Goal: Information Seeking & Learning: Learn about a topic

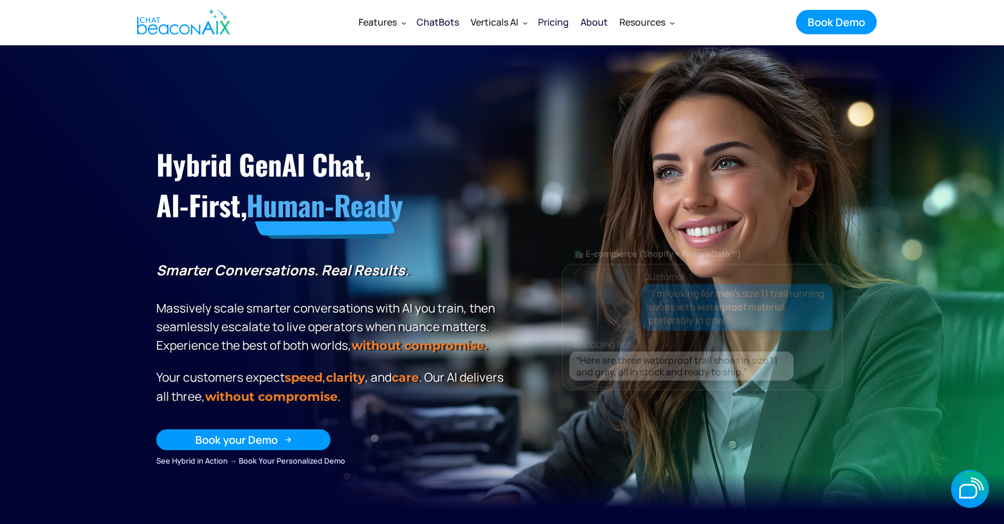
click at [248, 438] on div "Book your Demo" at bounding box center [236, 439] width 83 height 15
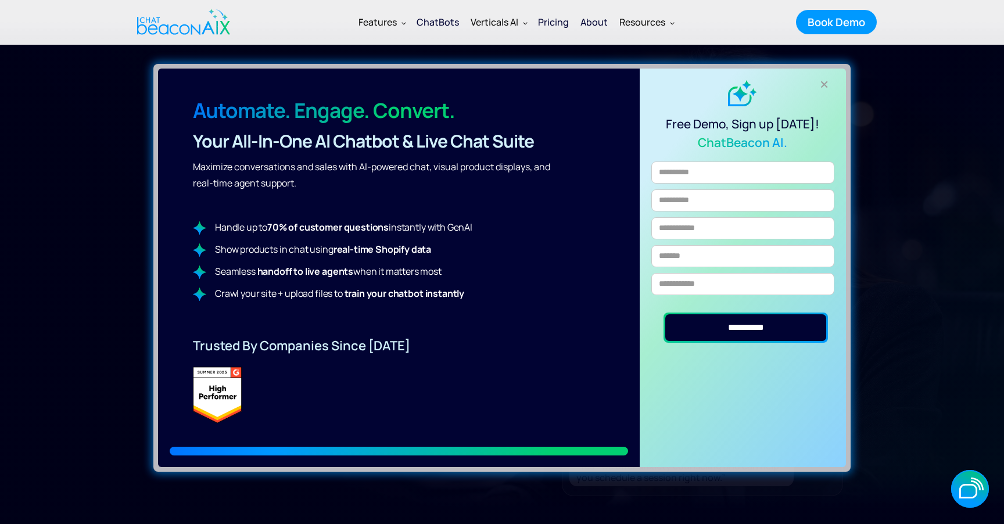
click at [826, 92] on div "Free Demo, Sign up Today! ChatBeacon AI." at bounding box center [742, 115] width 183 height 71
click at [826, 83] on div "+" at bounding box center [824, 84] width 19 height 19
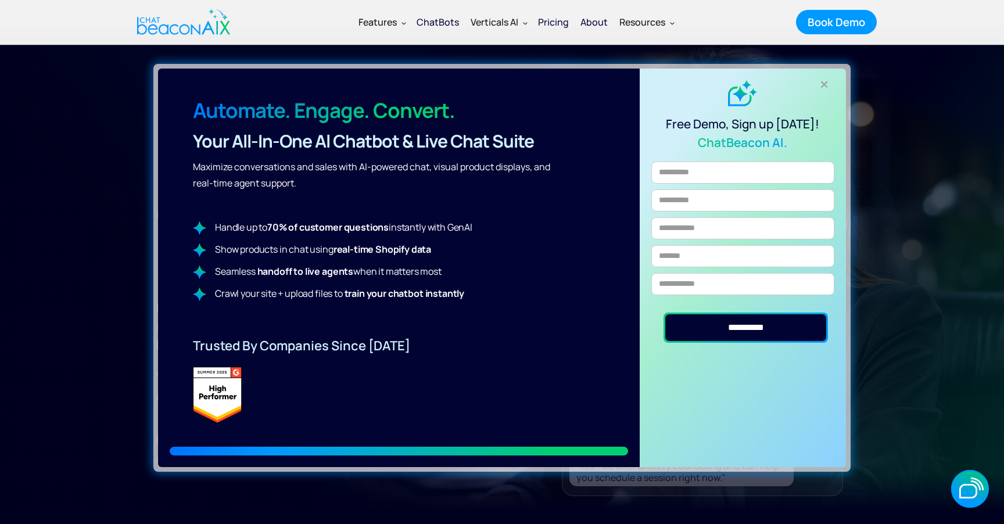
click at [824, 80] on div "+" at bounding box center [824, 84] width 19 height 19
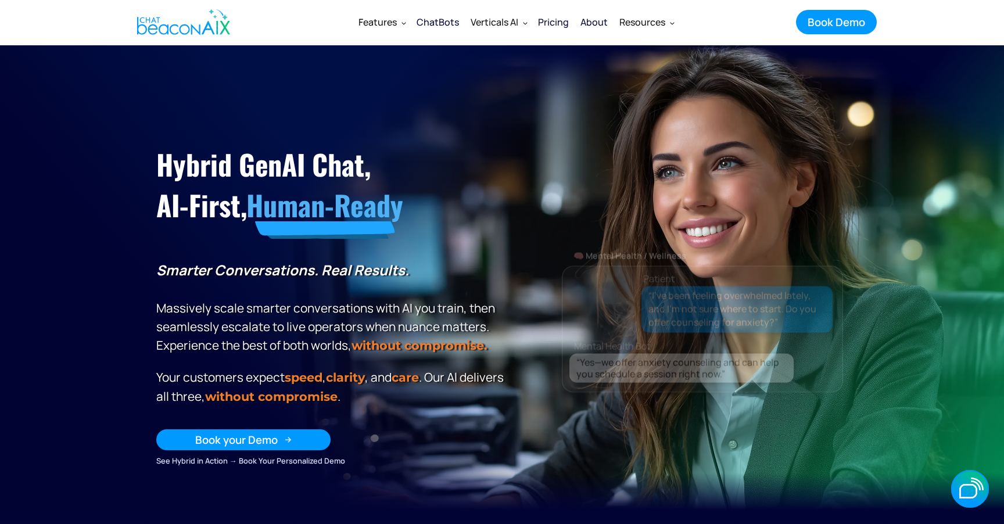
click at [279, 432] on link "Book your Demo" at bounding box center [243, 439] width 174 height 21
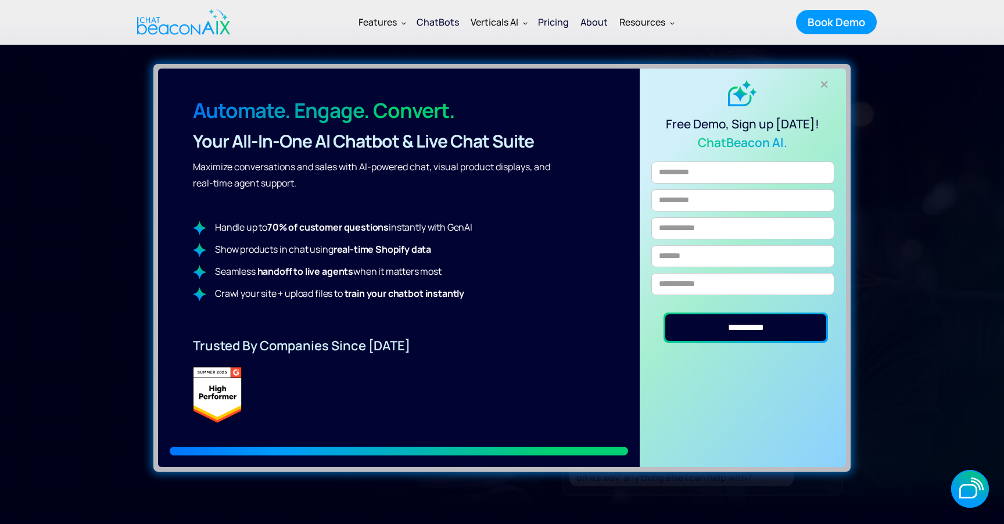
click at [827, 84] on div "+" at bounding box center [824, 84] width 19 height 19
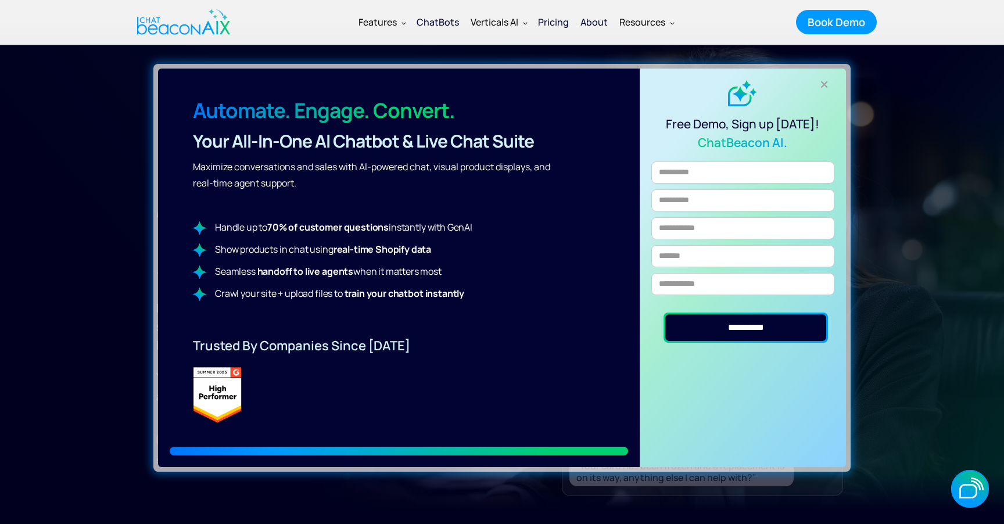
click at [825, 83] on div "+" at bounding box center [824, 84] width 19 height 19
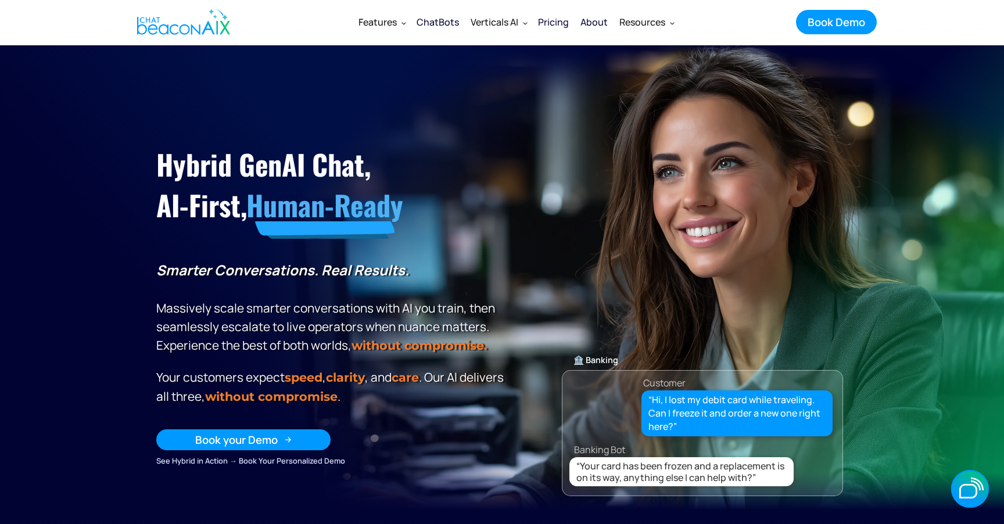
click at [302, 434] on link "Book your Demo" at bounding box center [243, 439] width 174 height 21
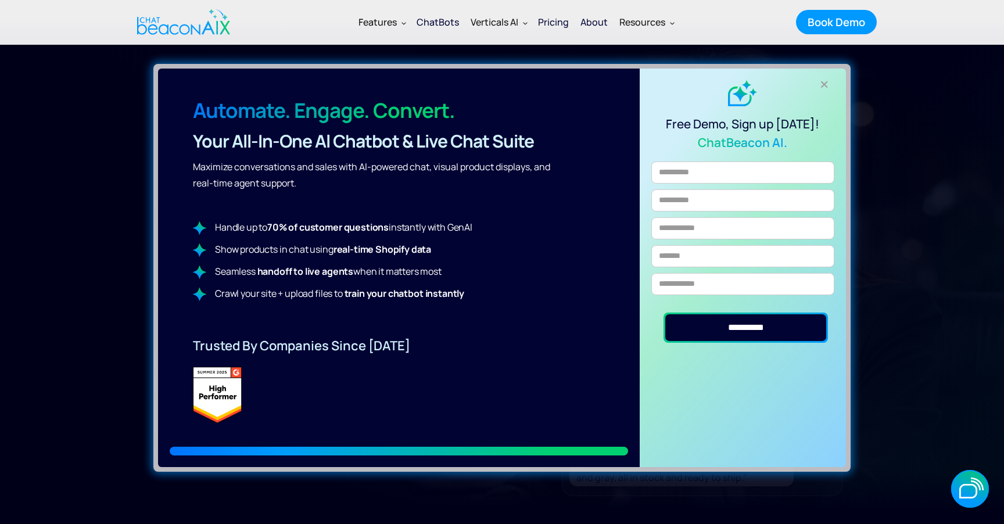
click at [825, 85] on div "+" at bounding box center [824, 84] width 19 height 19
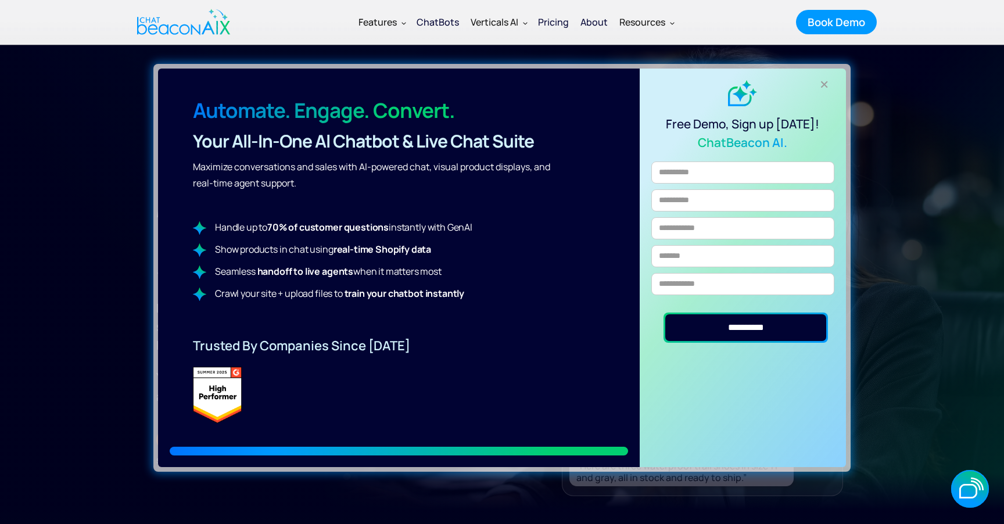
click at [825, 83] on div "+" at bounding box center [824, 84] width 19 height 19
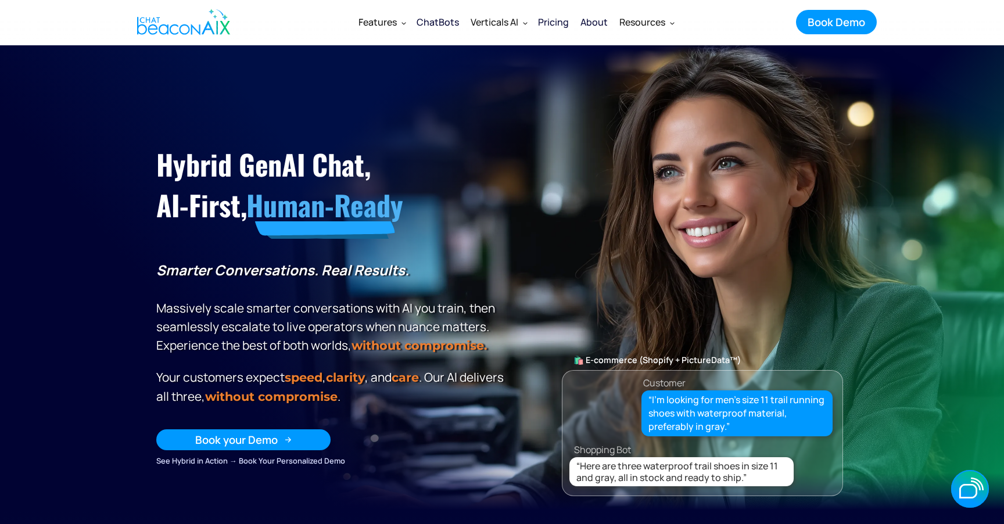
click at [300, 438] on link "Book your Demo" at bounding box center [243, 439] width 174 height 21
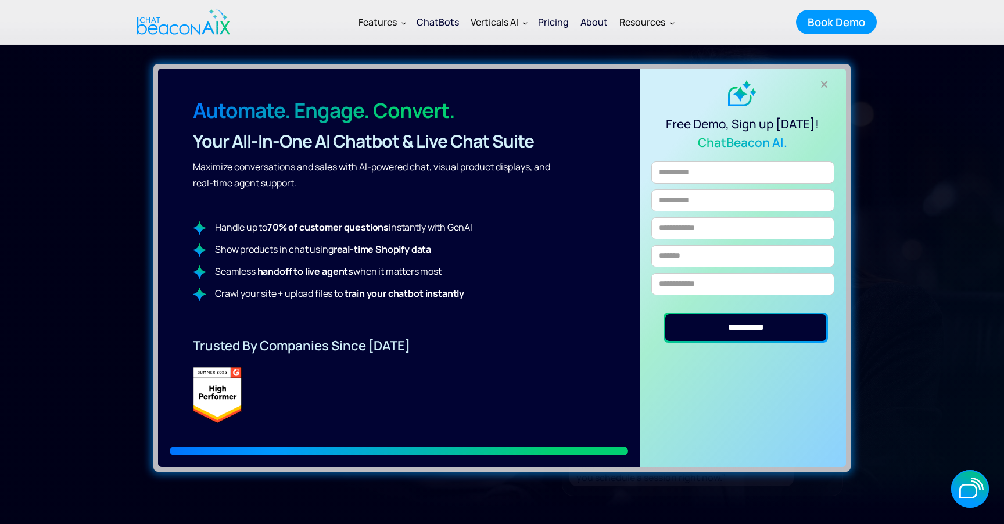
click at [823, 84] on div "+" at bounding box center [824, 84] width 19 height 19
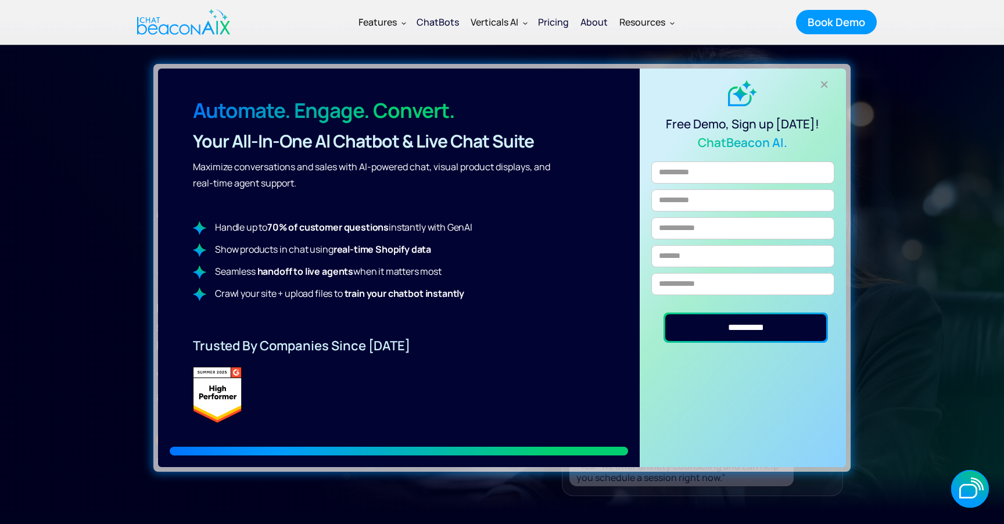
click at [823, 85] on div "+" at bounding box center [824, 84] width 19 height 19
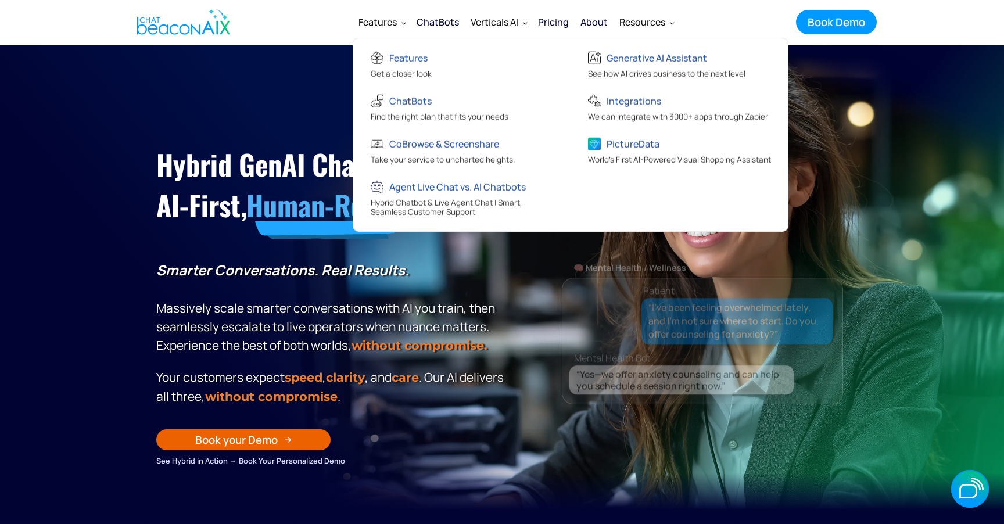
click at [388, 25] on div "Features" at bounding box center [378, 22] width 38 height 16
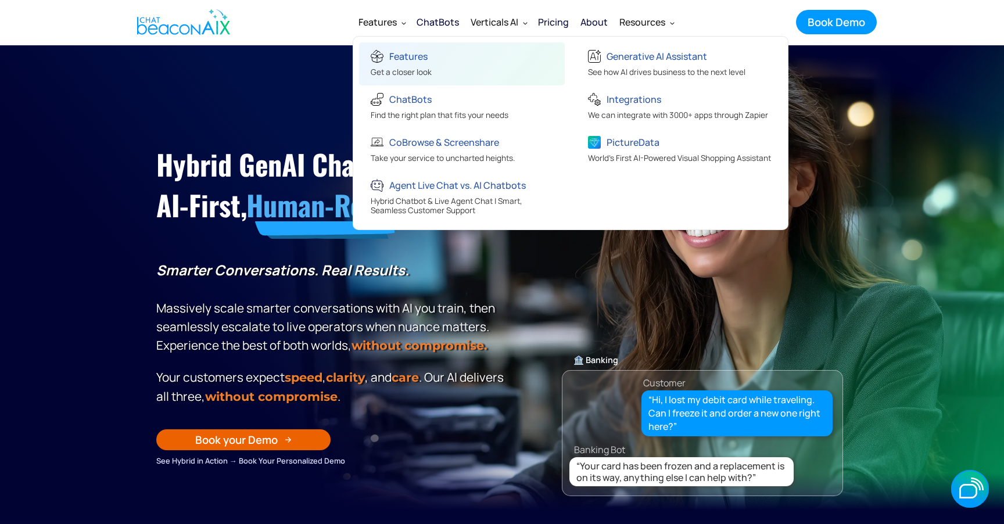
click at [399, 53] on div "Features" at bounding box center [408, 56] width 38 height 16
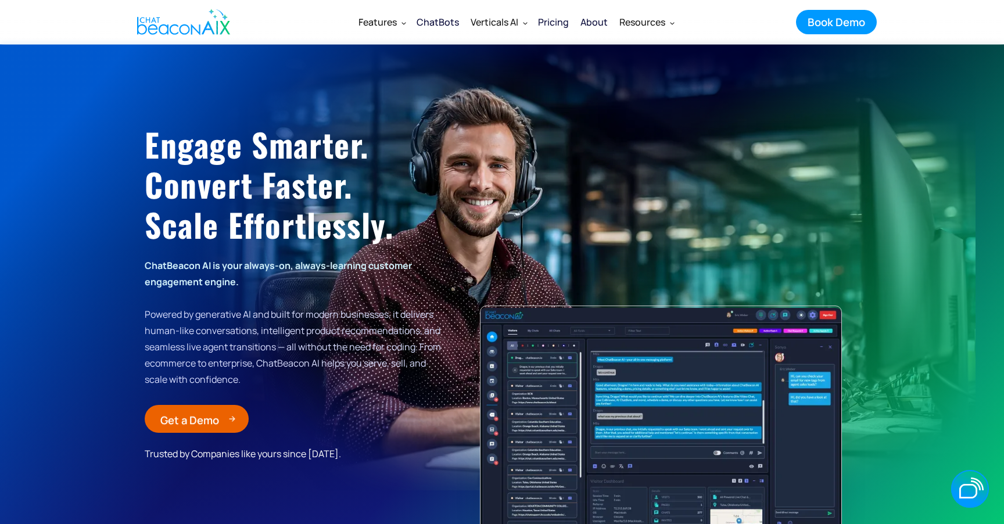
click at [225, 423] on link "Get a Demo Get a Demo" at bounding box center [197, 419] width 104 height 28
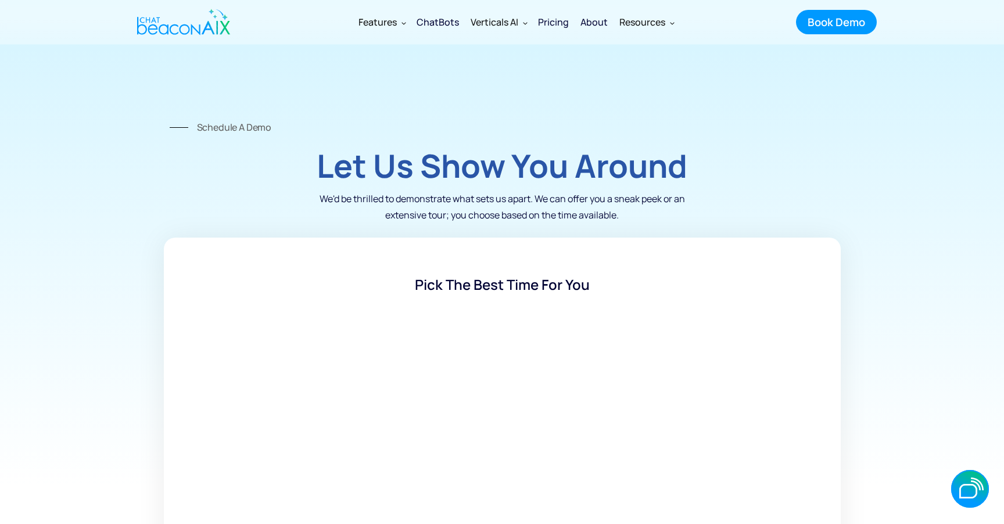
click at [206, 19] on img "home" at bounding box center [183, 22] width 93 height 35
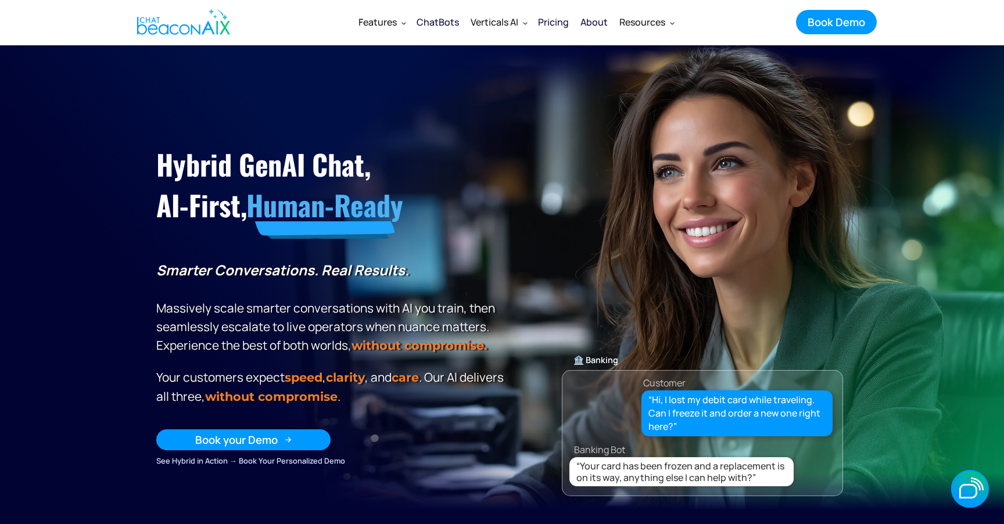
click at [304, 439] on link "Book your Demo" at bounding box center [243, 439] width 174 height 21
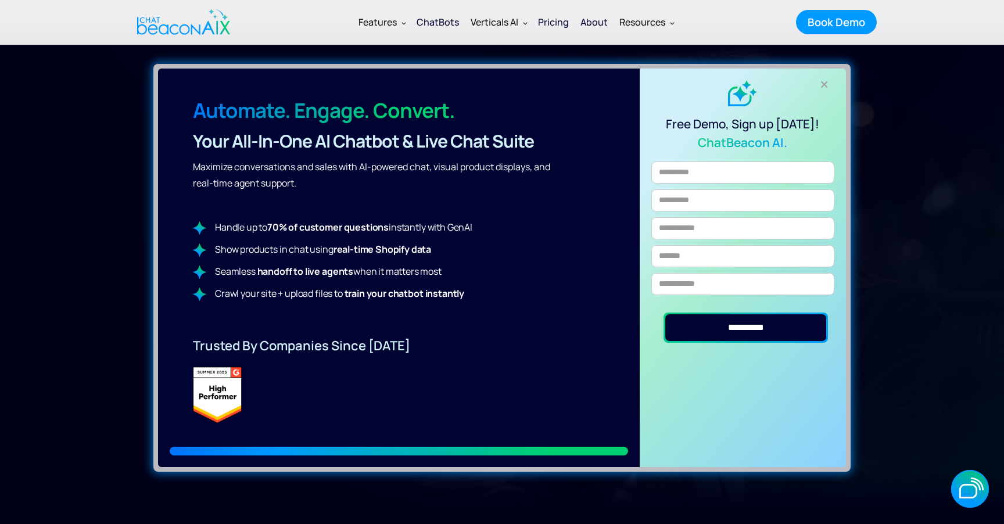
click at [826, 78] on div "+" at bounding box center [824, 84] width 19 height 19
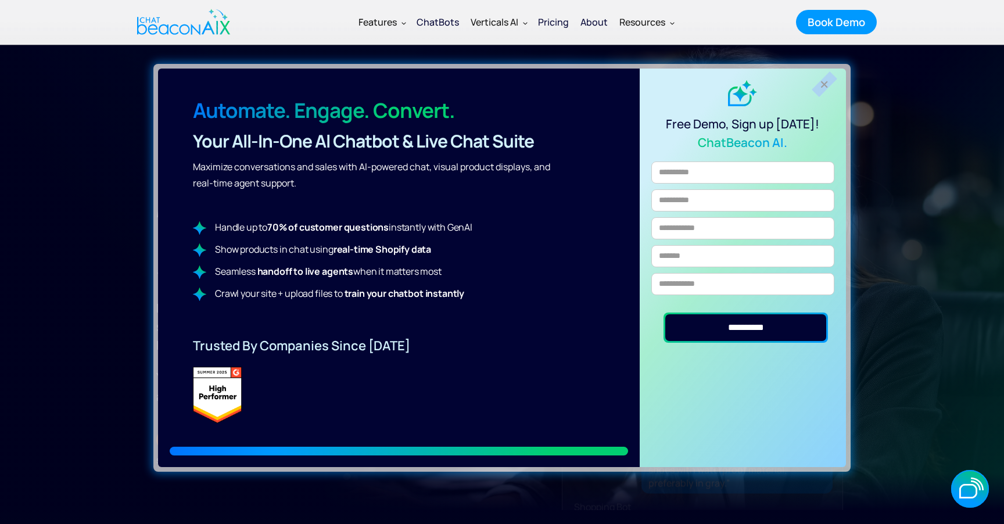
click at [826, 79] on div "+" at bounding box center [824, 84] width 19 height 19
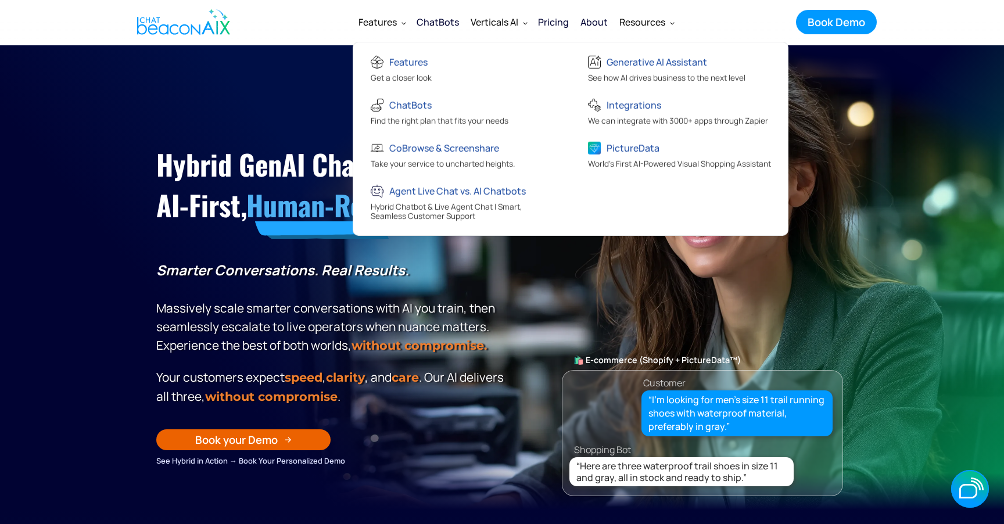
click at [359, 17] on div "Features" at bounding box center [378, 22] width 38 height 16
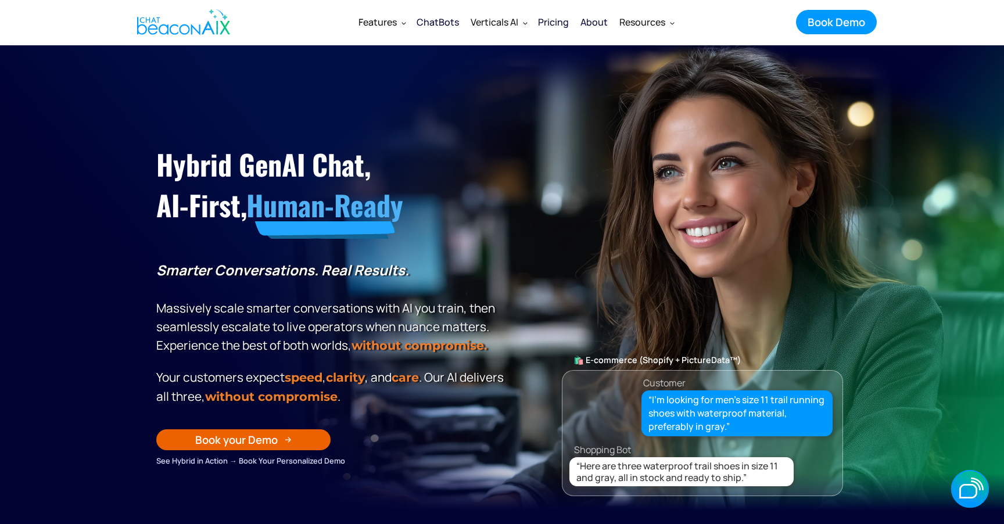
click at [359, 17] on div "Features" at bounding box center [378, 22] width 38 height 16
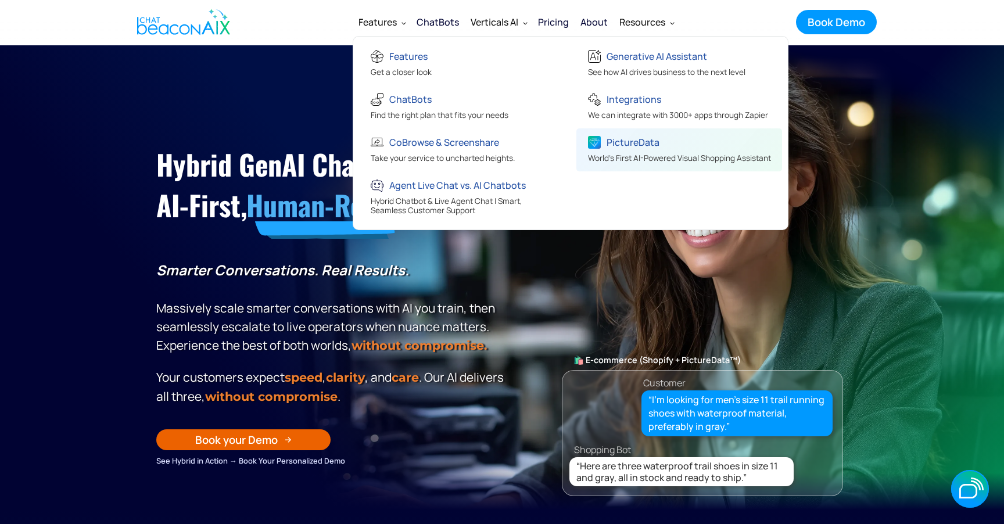
click at [639, 148] on div "PictureData" at bounding box center [633, 142] width 53 height 16
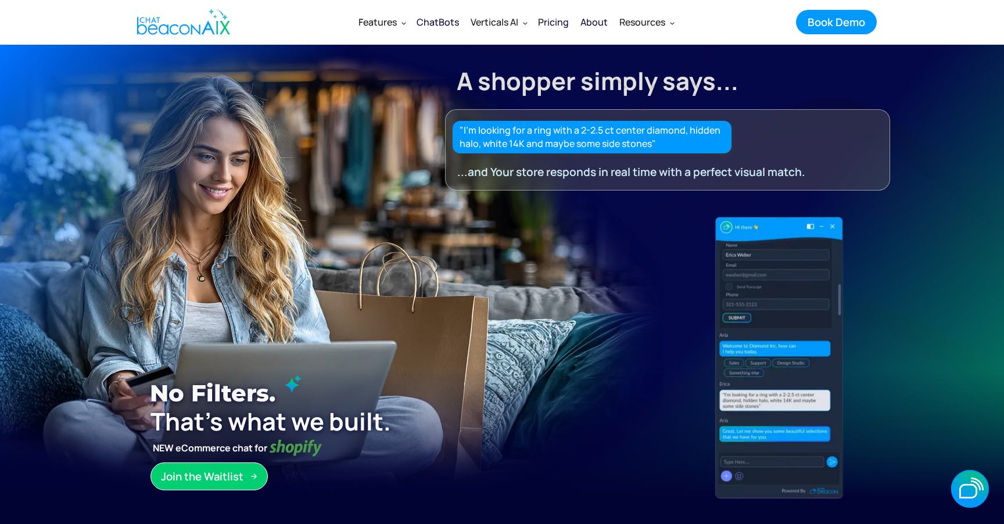
click at [216, 476] on div "Join the Waitlist" at bounding box center [202, 476] width 83 height 15
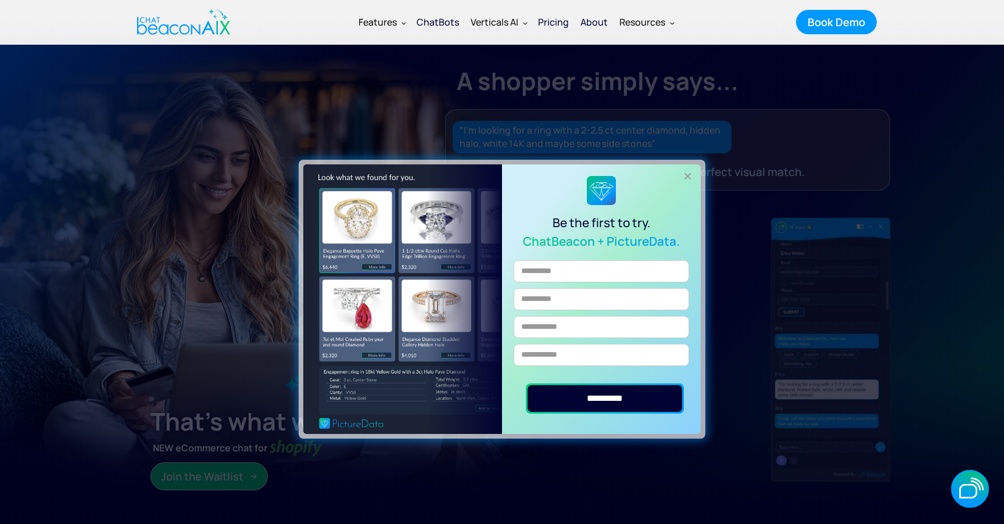
click at [689, 177] on div "+" at bounding box center [688, 176] width 19 height 19
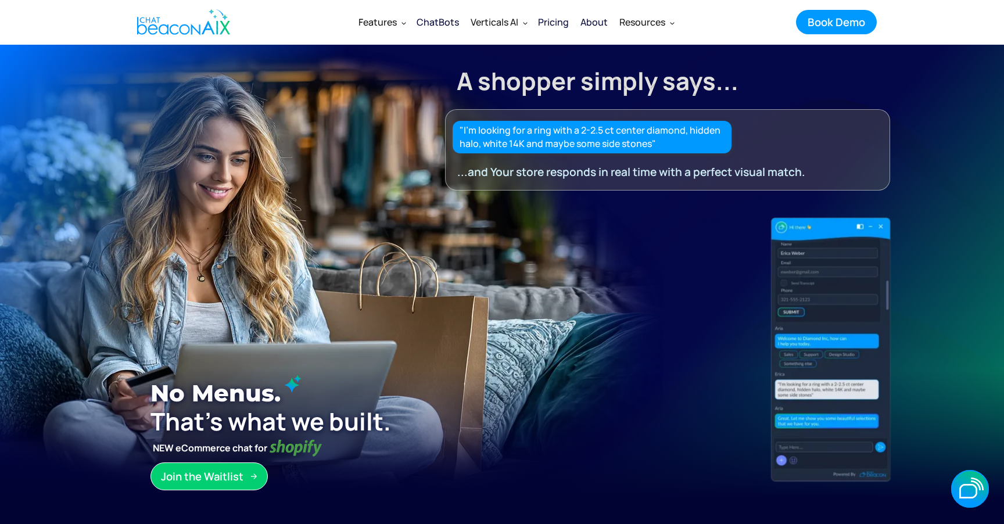
click at [219, 470] on div "Join the Waitlist" at bounding box center [202, 476] width 83 height 15
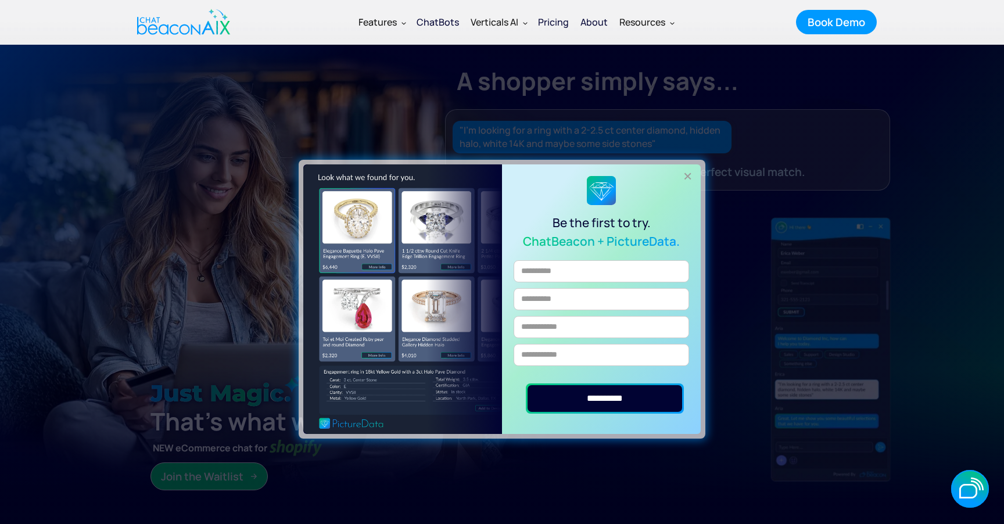
click at [687, 174] on div "+" at bounding box center [688, 176] width 19 height 19
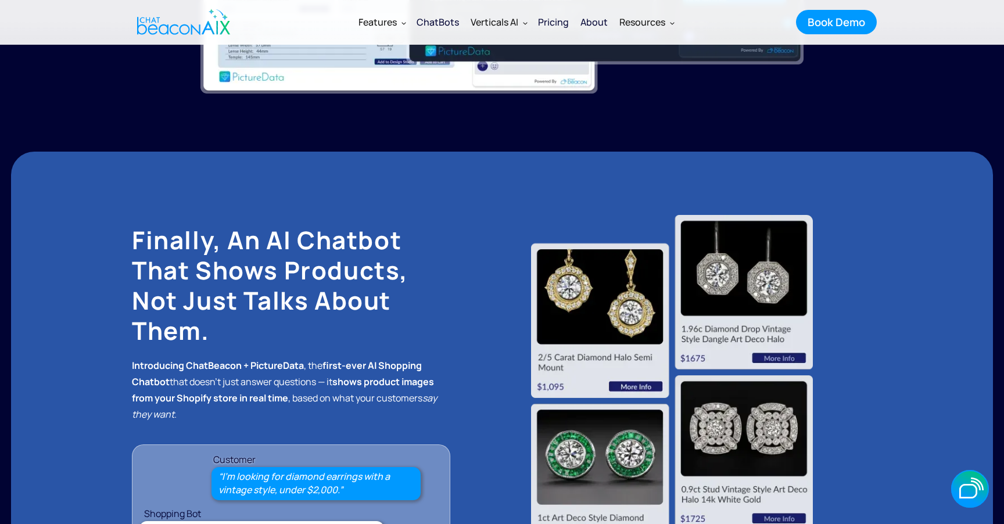
scroll to position [683, 0]
